Goal: Information Seeking & Learning: Learn about a topic

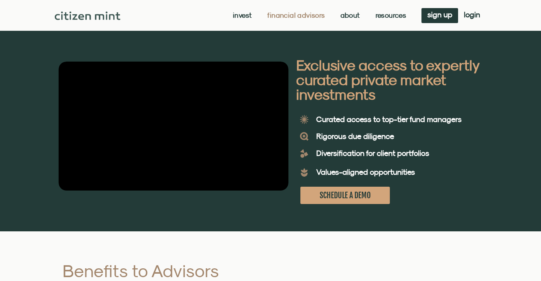
click at [238, 12] on link "Invest" at bounding box center [242, 16] width 19 height 8
click at [250, 15] on link "Invest" at bounding box center [242, 16] width 19 height 8
click at [55, 18] on img at bounding box center [88, 16] width 66 height 8
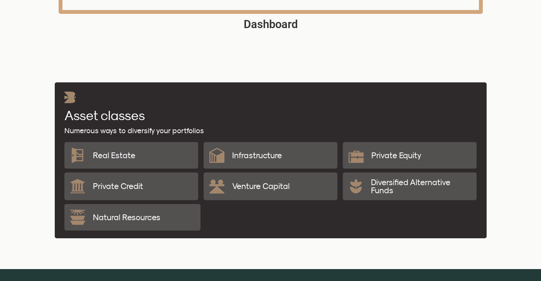
scroll to position [1273, 0]
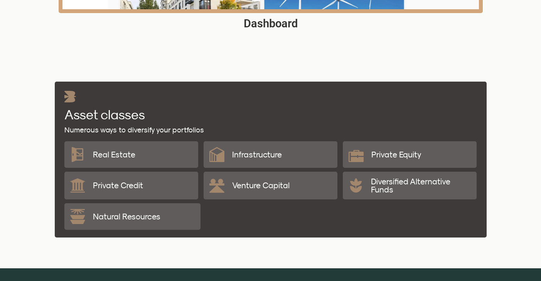
click at [246, 186] on p "Venture Capital" at bounding box center [260, 185] width 57 height 8
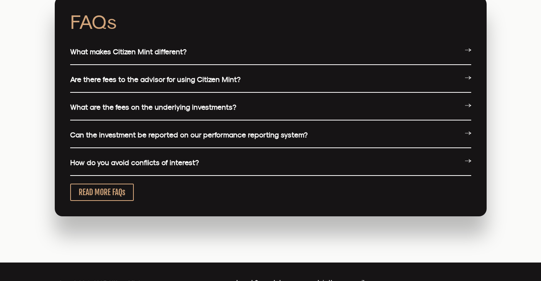
scroll to position [2058, 0]
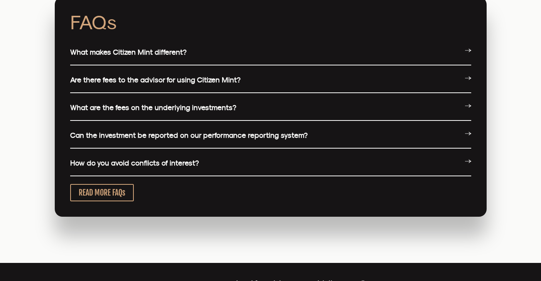
click at [112, 57] on div "What makes Citizen Mint different?" at bounding box center [270, 53] width 401 height 26
click at [112, 59] on div "What makes Citizen Mint different?" at bounding box center [270, 53] width 401 height 26
click at [468, 49] on icon at bounding box center [468, 50] width 6 height 6
click at [466, 47] on div "What makes Citizen Mint different?" at bounding box center [270, 53] width 401 height 26
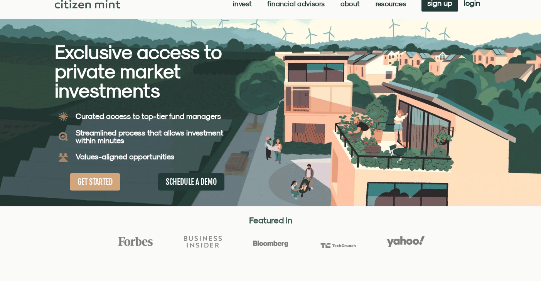
scroll to position [0, 0]
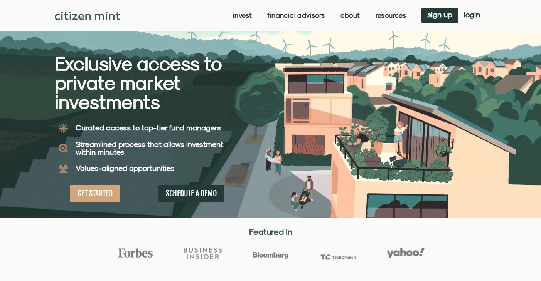
click at [233, 15] on link "Invest" at bounding box center [242, 16] width 19 height 8
click at [237, 16] on link "Invest" at bounding box center [242, 16] width 19 height 8
click at [301, 18] on link "Financial Advisors" at bounding box center [295, 16] width 57 height 8
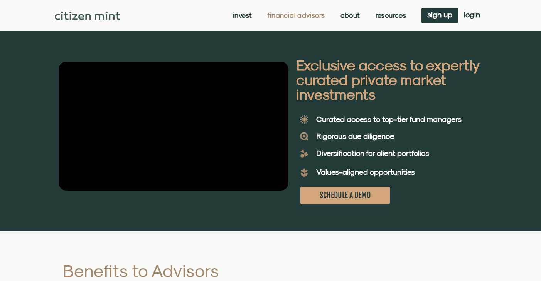
click at [344, 18] on link "About" at bounding box center [350, 16] width 20 height 8
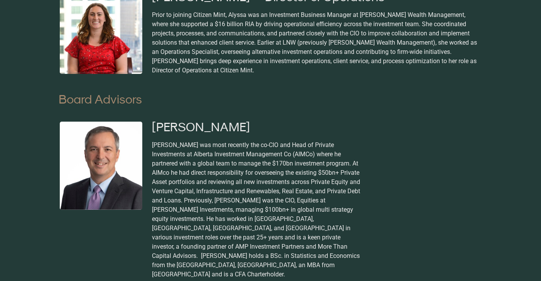
scroll to position [823, 0]
